Goal: Task Accomplishment & Management: Use online tool/utility

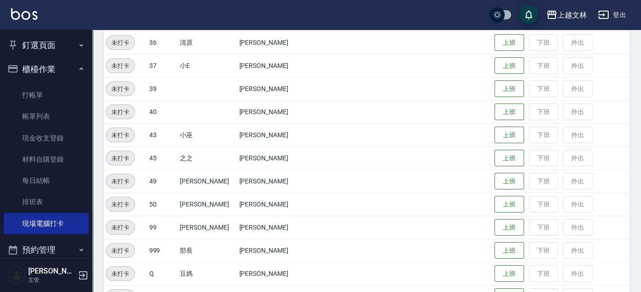
scroll to position [535, 0]
click at [495, 161] on button "上班" at bounding box center [510, 157] width 30 height 16
click at [495, 160] on button "上班" at bounding box center [510, 157] width 30 height 16
click at [496, 156] on button "上班" at bounding box center [510, 157] width 30 height 16
click at [505, 152] on button "上班" at bounding box center [510, 157] width 30 height 16
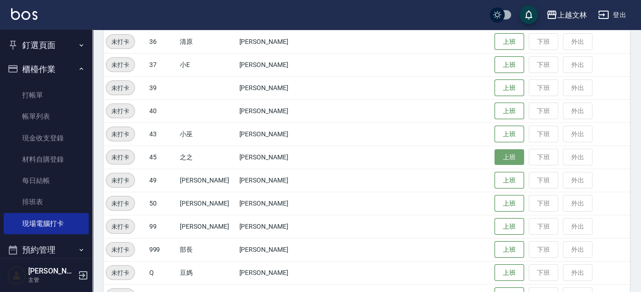
click at [505, 153] on button "上班" at bounding box center [510, 157] width 30 height 16
click at [505, 155] on button "上班" at bounding box center [510, 157] width 30 height 16
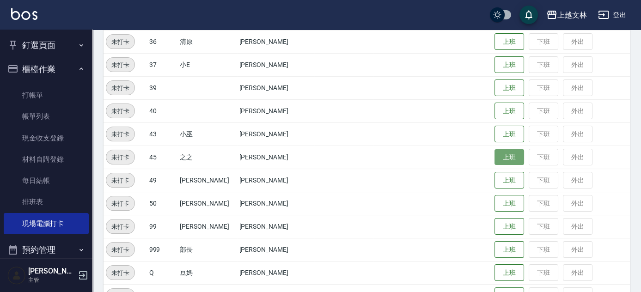
click at [505, 155] on button "上班" at bounding box center [510, 157] width 30 height 16
click at [504, 156] on button "上班" at bounding box center [510, 157] width 30 height 16
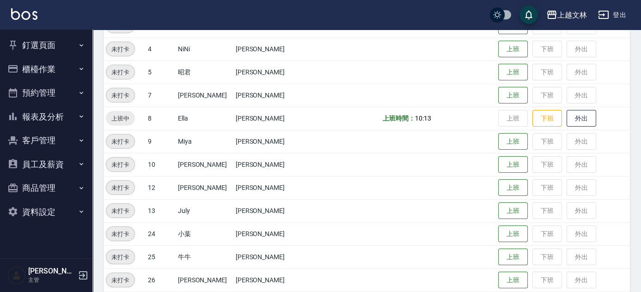
scroll to position [167, 0]
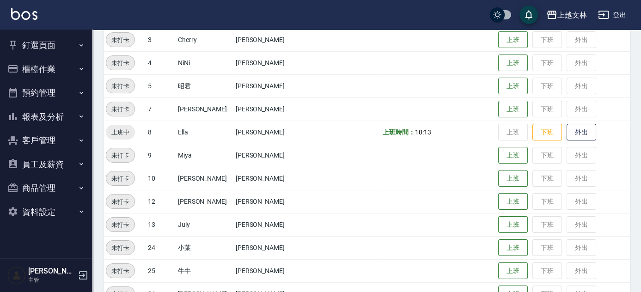
click at [43, 142] on button "客戶管理" at bounding box center [46, 141] width 85 height 24
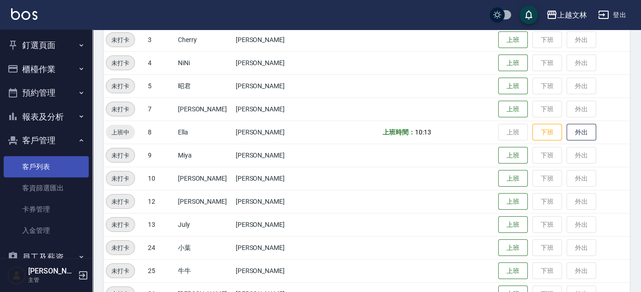
click at [37, 170] on link "客戶列表" at bounding box center [46, 166] width 85 height 21
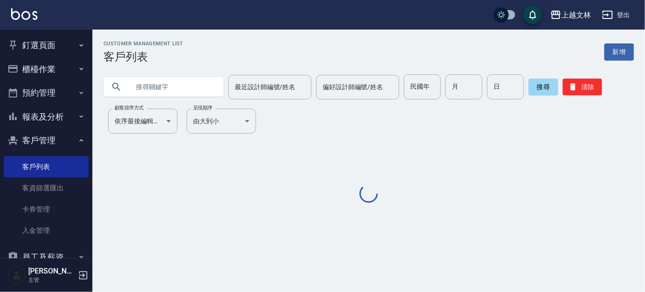
click at [173, 91] on input "text" at bounding box center [172, 86] width 87 height 25
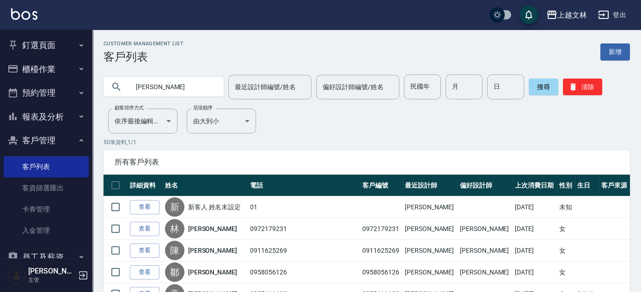
type input "[PERSON_NAME]"
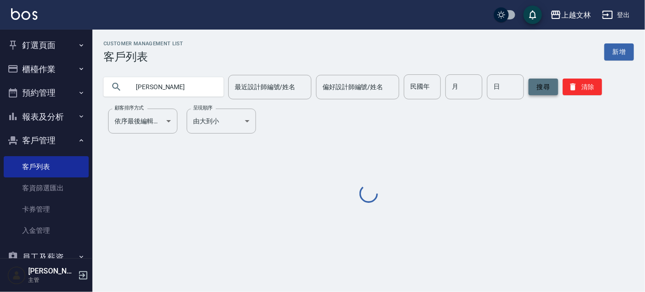
click at [534, 88] on button "搜尋" at bounding box center [544, 87] width 30 height 17
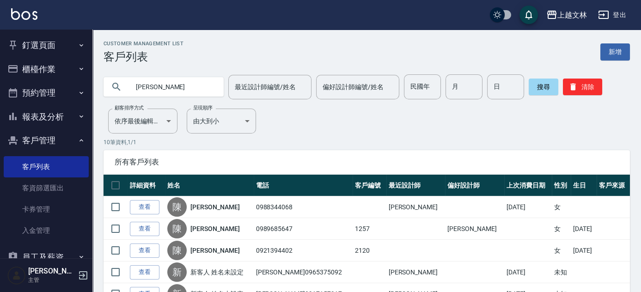
click at [35, 64] on button "櫃檯作業" at bounding box center [46, 69] width 85 height 24
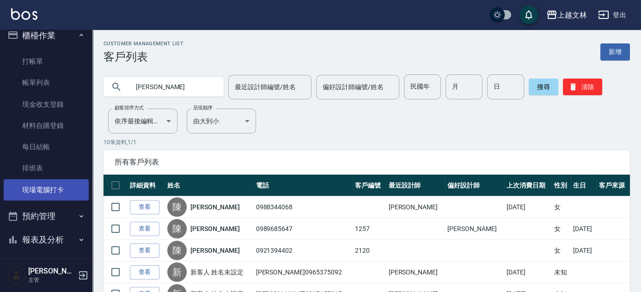
scroll to position [42, 0]
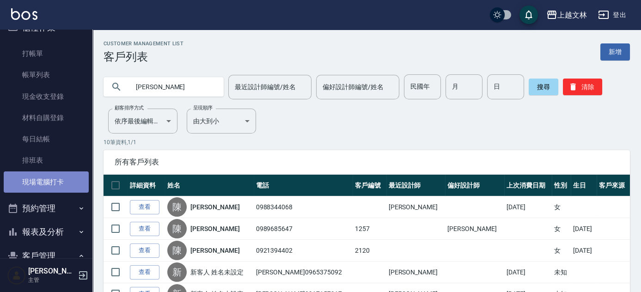
click at [53, 188] on link "現場電腦打卡" at bounding box center [46, 181] width 85 height 21
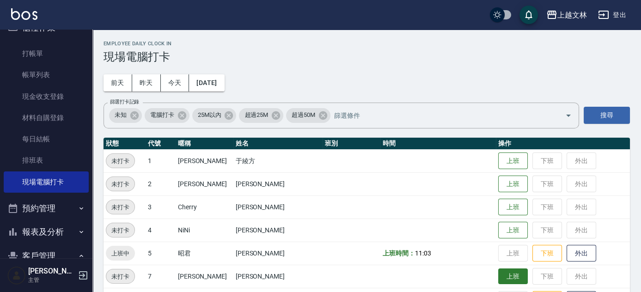
click at [498, 279] on button "上班" at bounding box center [513, 277] width 30 height 16
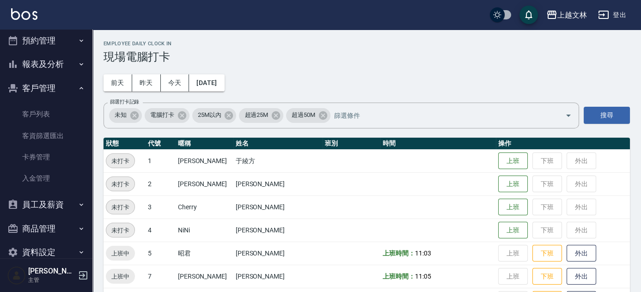
scroll to position [210, 0]
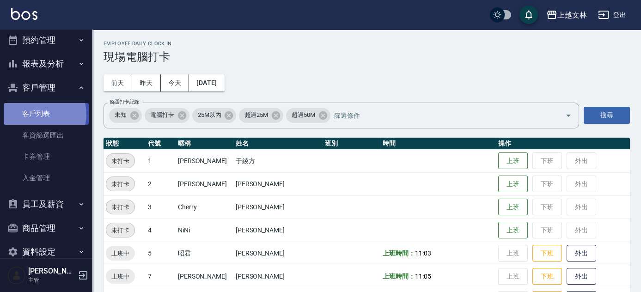
click at [42, 114] on link "客戶列表" at bounding box center [46, 113] width 85 height 21
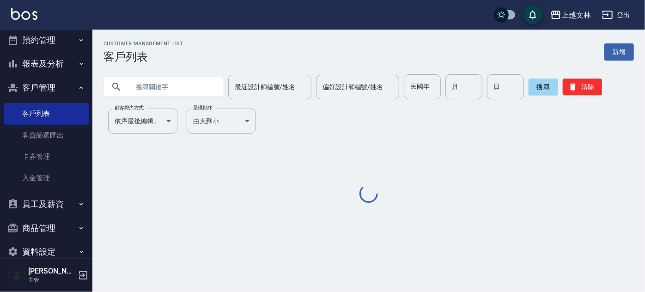
click at [161, 87] on input "text" at bounding box center [172, 86] width 87 height 25
type input "陳韻"
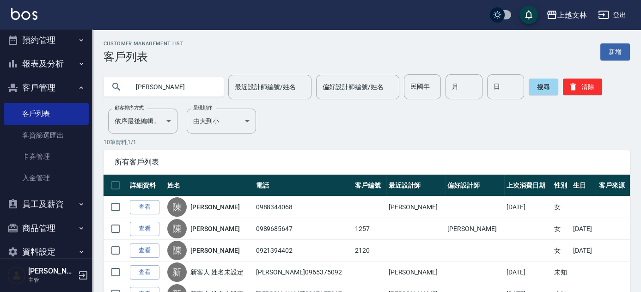
click at [47, 60] on button "報表及分析" at bounding box center [46, 64] width 85 height 24
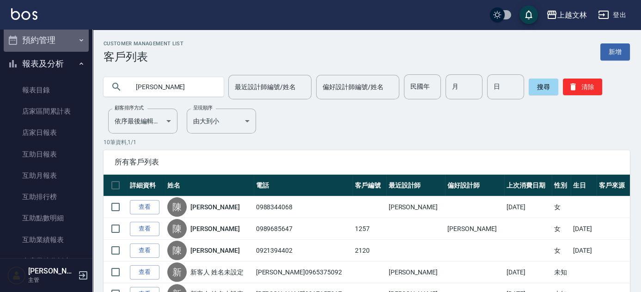
click at [47, 37] on button "預約管理" at bounding box center [46, 40] width 85 height 24
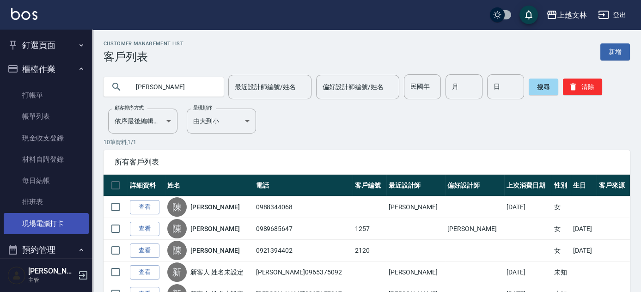
click at [47, 222] on link "現場電腦打卡" at bounding box center [46, 223] width 85 height 21
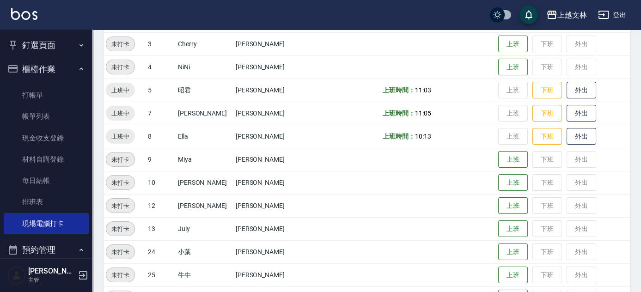
scroll to position [164, 0]
click at [502, 157] on button "上班" at bounding box center [513, 159] width 30 height 16
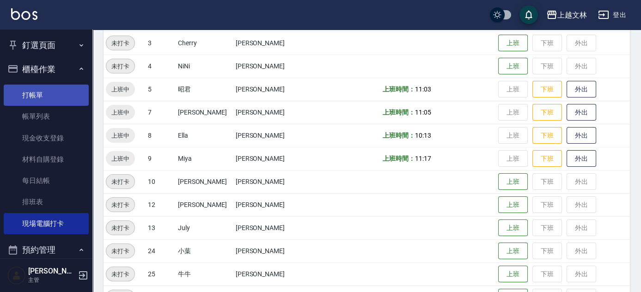
click at [31, 94] on link "打帳單" at bounding box center [46, 95] width 85 height 21
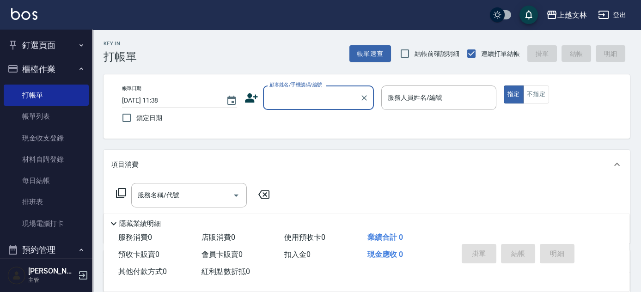
drag, startPoint x: 48, startPoint y: 228, endPoint x: 124, endPoint y: 239, distance: 77.1
click at [48, 229] on link "現場電腦打卡" at bounding box center [46, 223] width 85 height 21
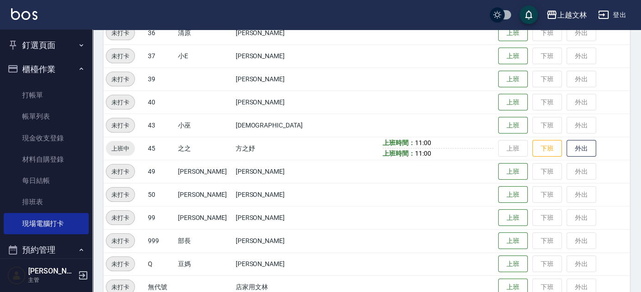
scroll to position [546, 0]
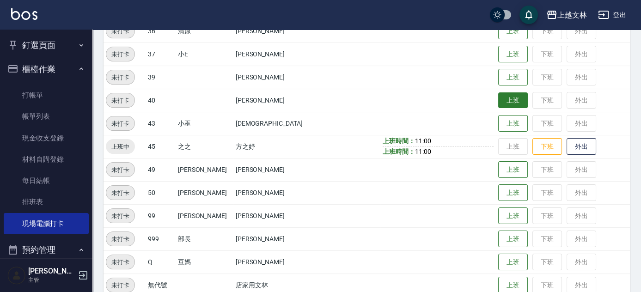
click at [498, 101] on button "上班" at bounding box center [513, 100] width 30 height 16
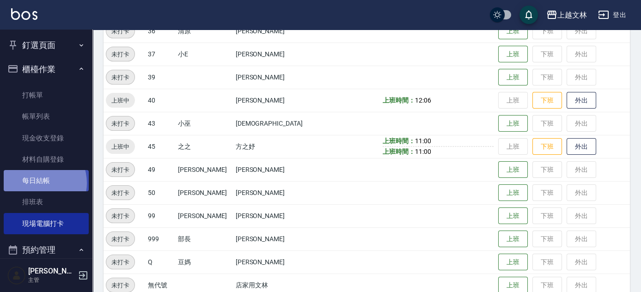
click at [37, 183] on link "每日結帳" at bounding box center [46, 180] width 85 height 21
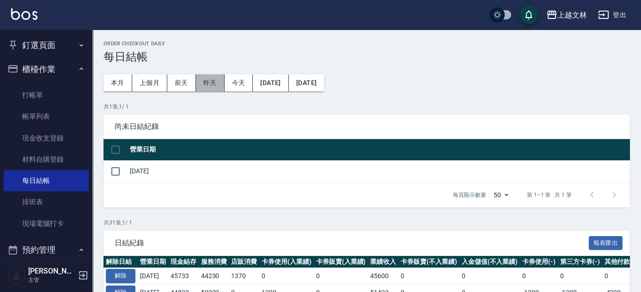
click at [207, 83] on button "昨天" at bounding box center [210, 82] width 29 height 17
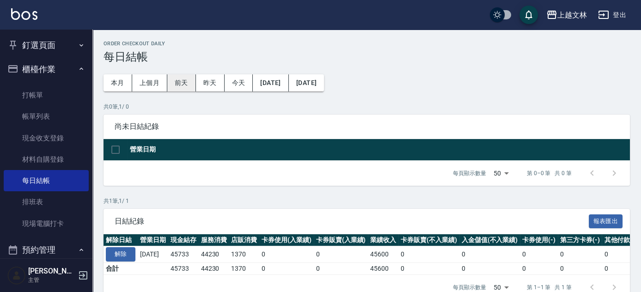
click at [184, 83] on button "前天" at bounding box center [181, 82] width 29 height 17
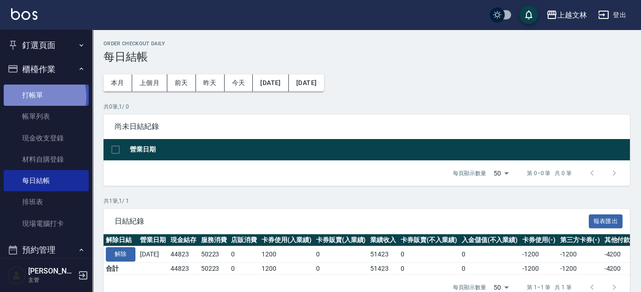
click at [36, 97] on link "打帳單" at bounding box center [46, 95] width 85 height 21
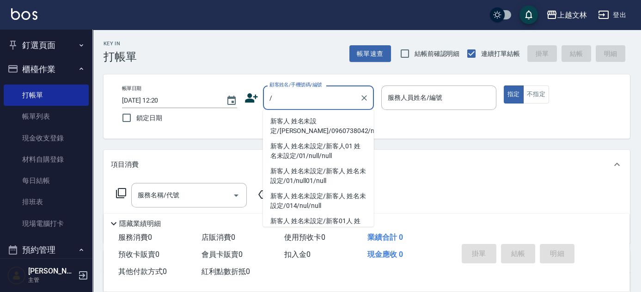
type input "新客人 姓名未設定/謝淑萍/0960738042/null2/null"
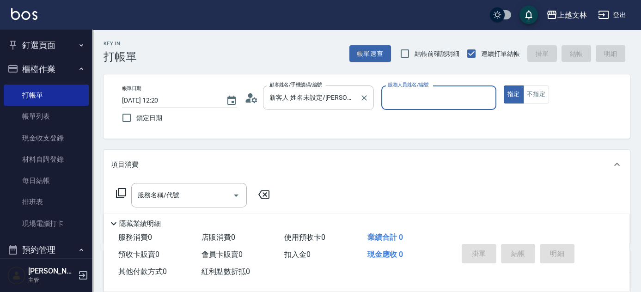
click at [504, 86] on button "指定" at bounding box center [514, 95] width 20 height 18
type button "true"
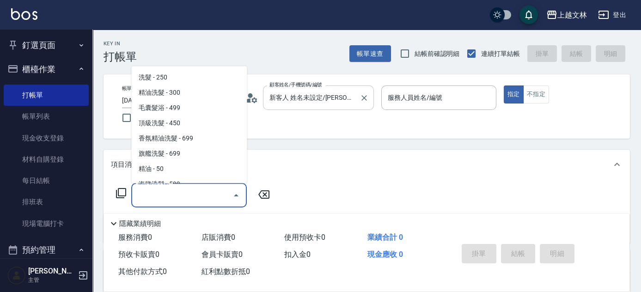
scroll to position [2413, 0]
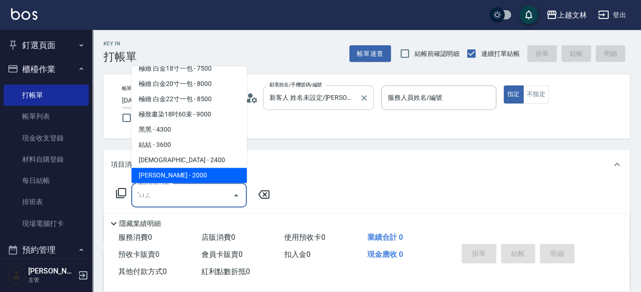
type input "'"
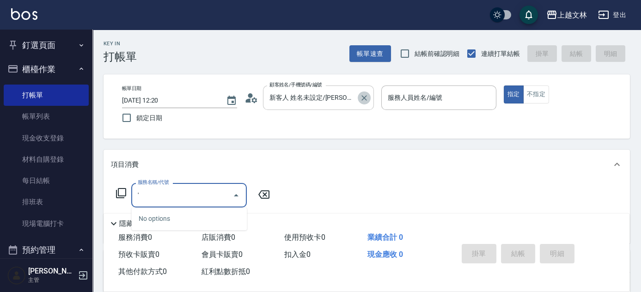
click at [365, 99] on icon "Clear" at bounding box center [364, 97] width 9 height 9
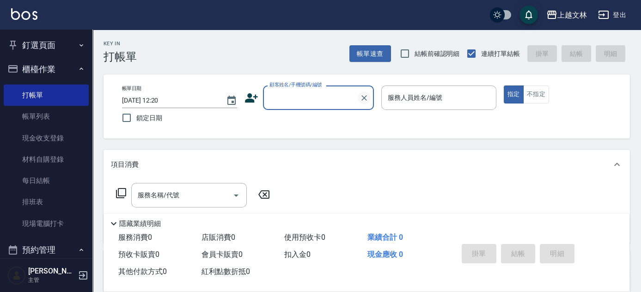
scroll to position [0, 0]
